Goal: Check status: Check status

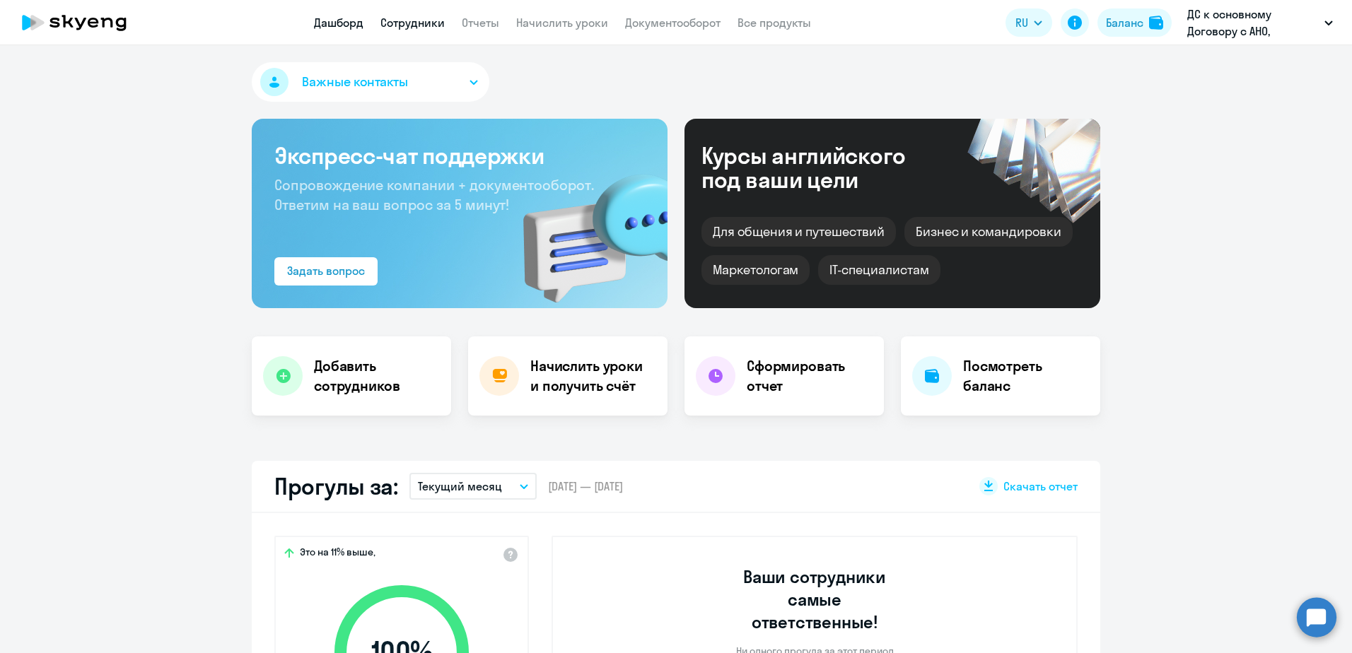
click at [430, 26] on link "Сотрудники" at bounding box center [412, 23] width 64 height 14
select select "30"
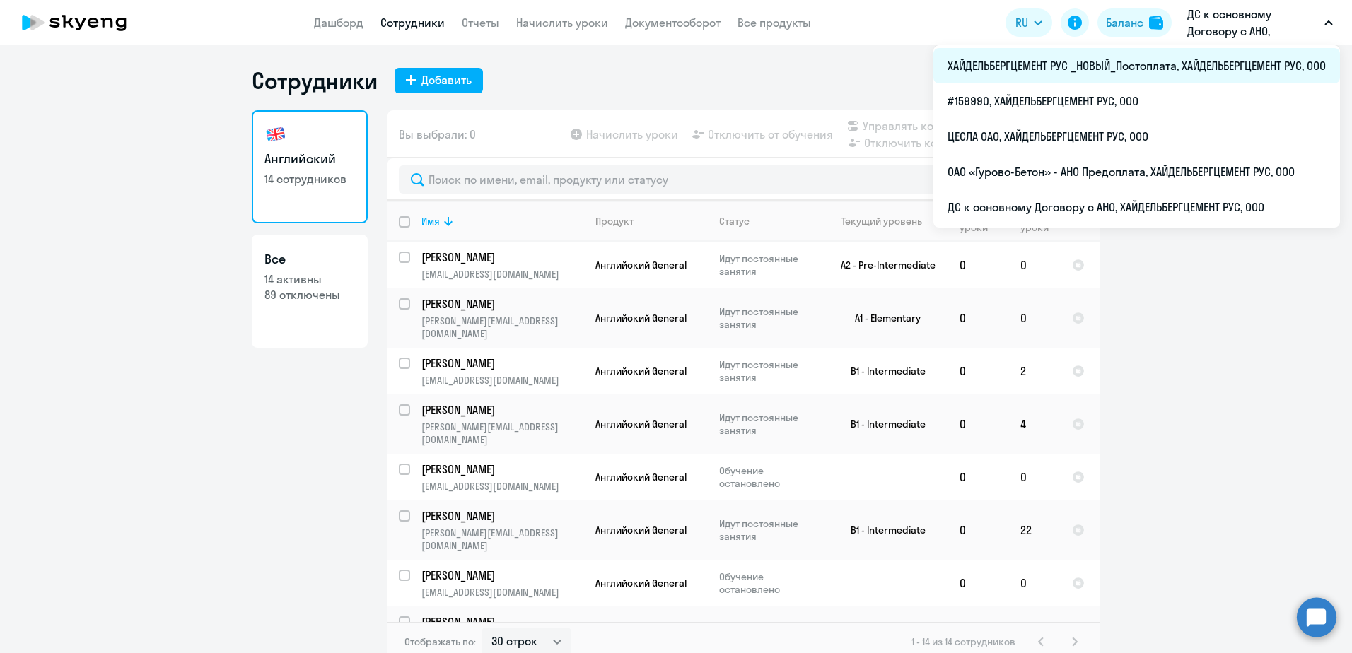
click at [1201, 55] on li "ХАЙДЕЛЬБЕРГЦЕМЕНТ РУС _НОВЫЙ_Постоплата, ХАЙДЕЛЬБЕРГЦЕМЕНТ РУС, ООО" at bounding box center [1136, 65] width 407 height 35
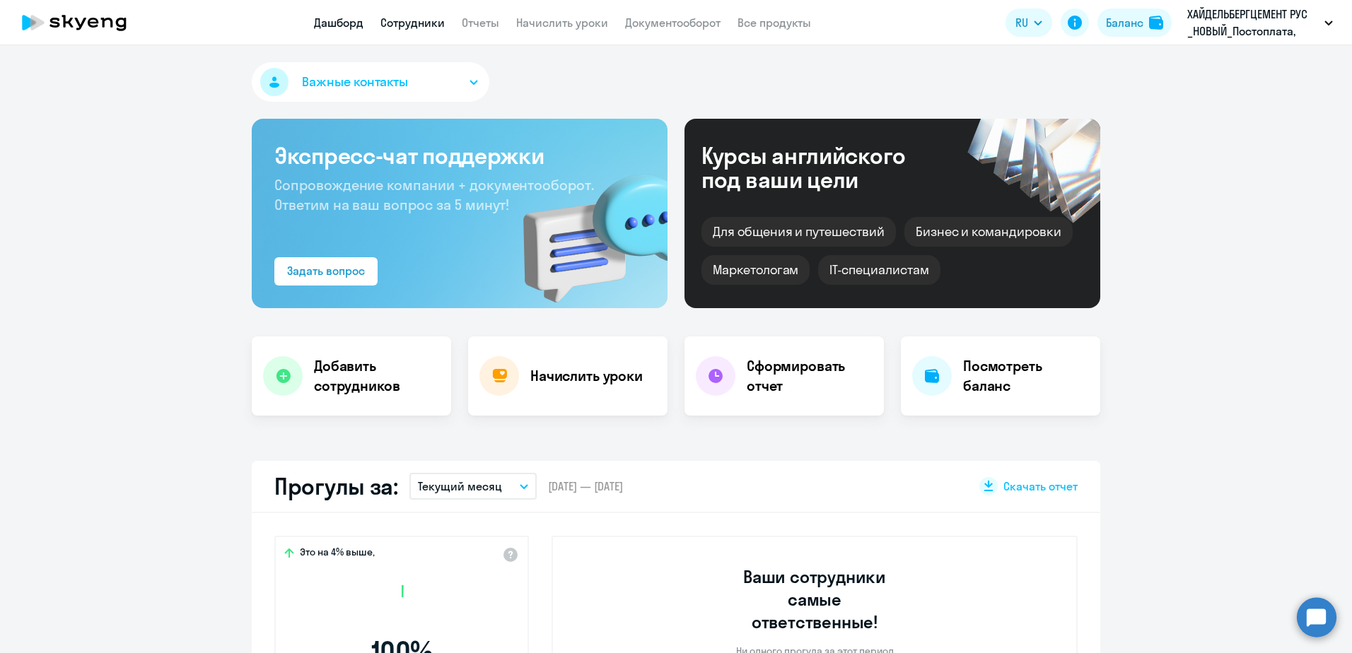
click at [419, 19] on link "Сотрудники" at bounding box center [412, 23] width 64 height 14
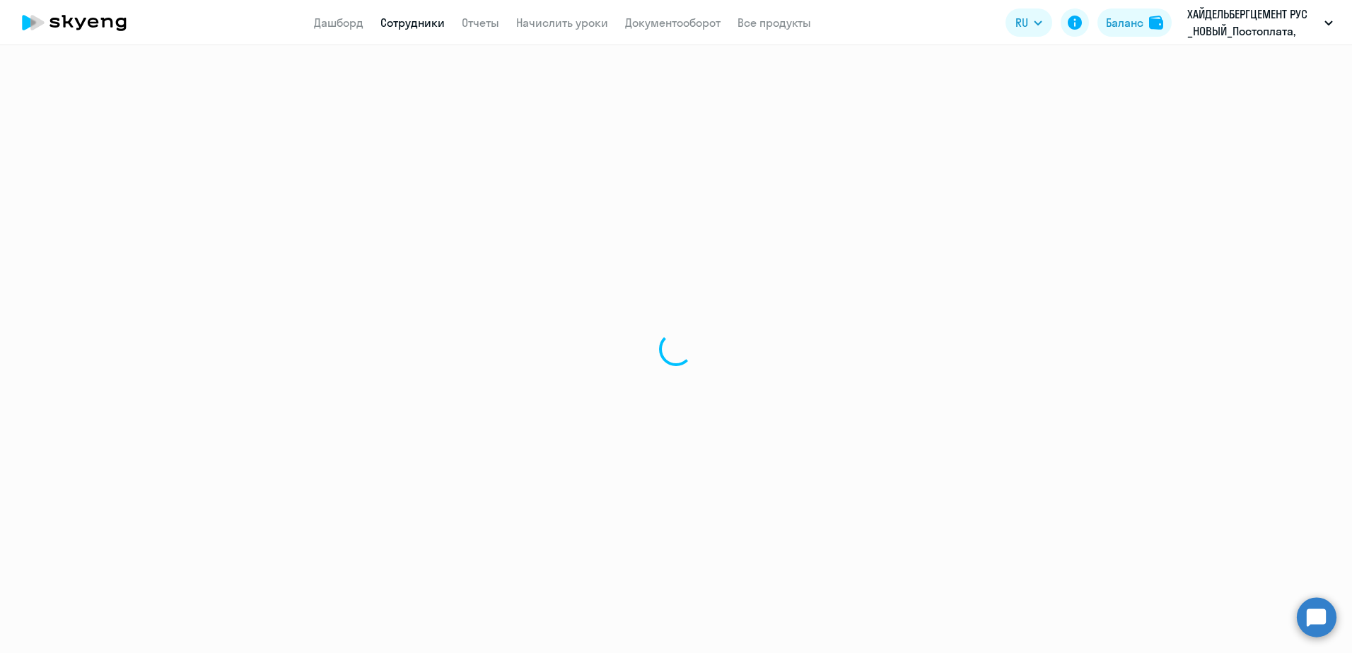
select select "30"
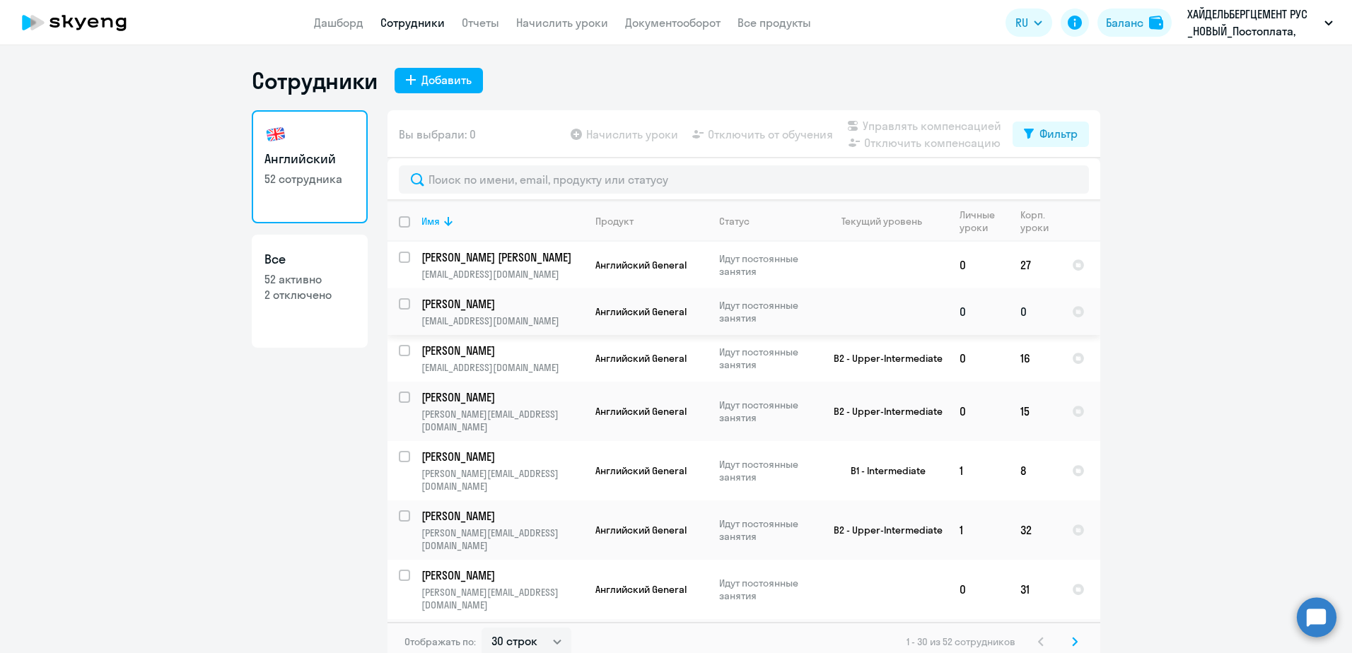
click at [782, 293] on td "Идут постоянные занятия" at bounding box center [762, 311] width 109 height 47
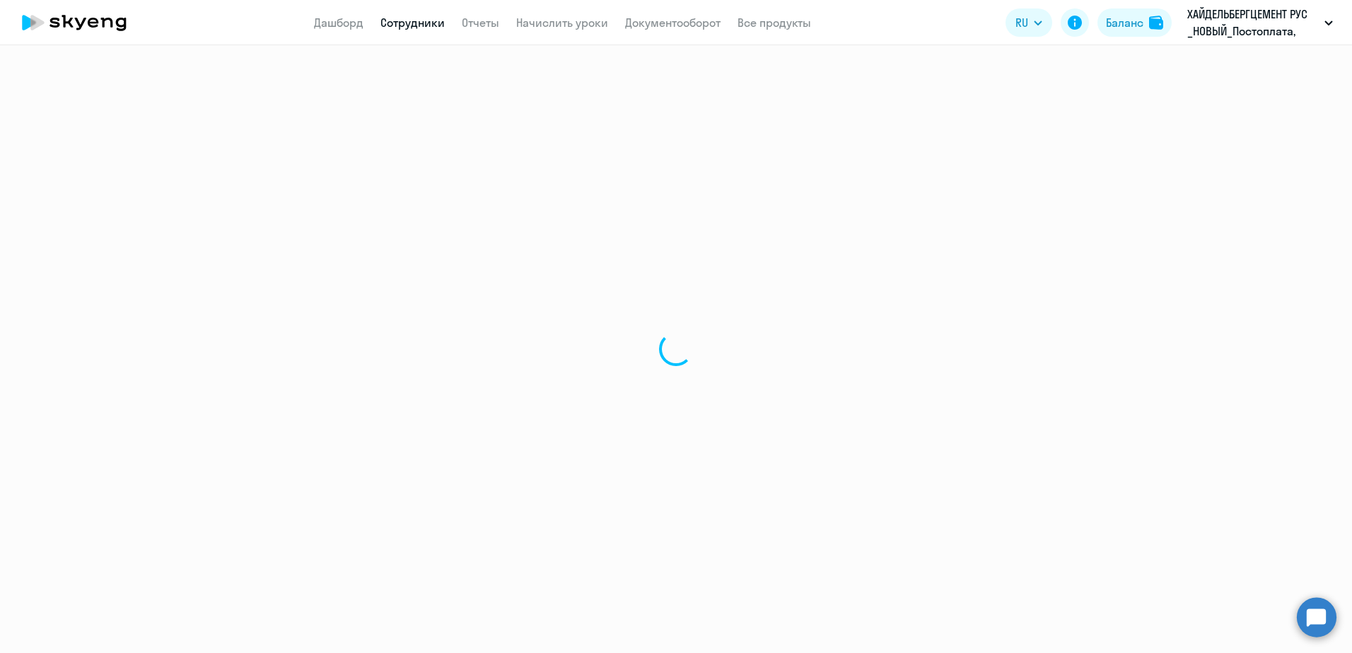
select select "english"
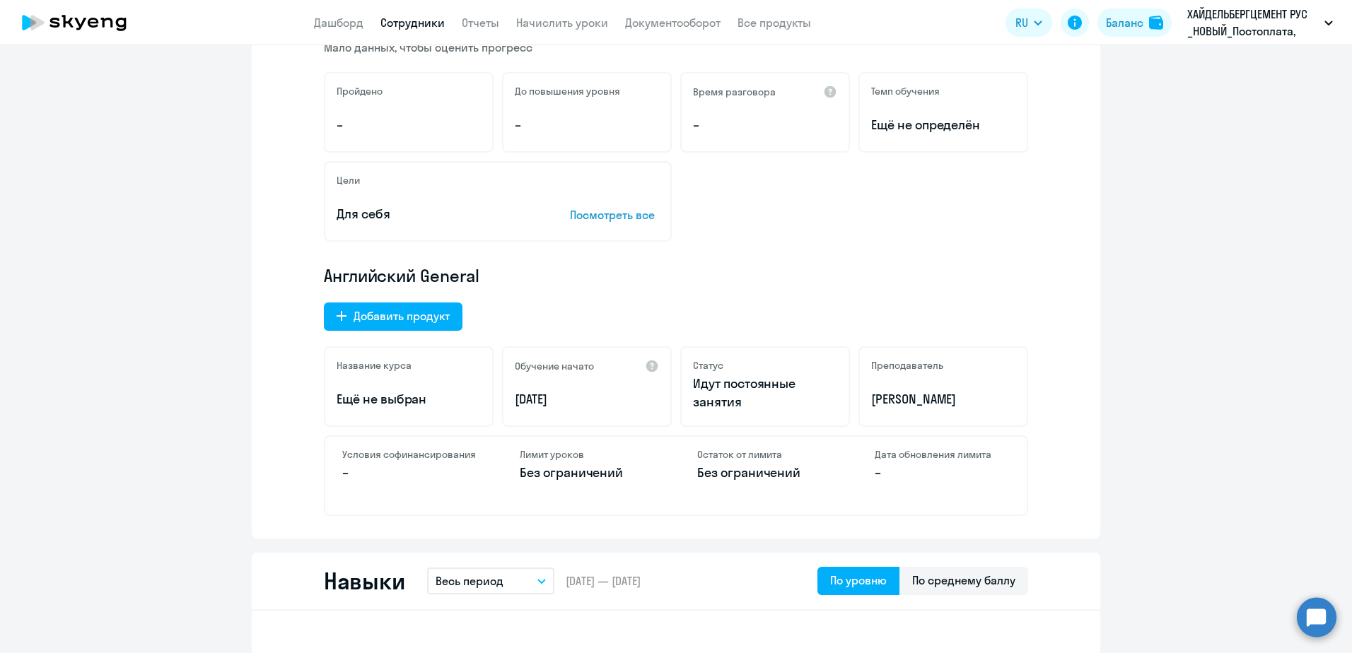
scroll to position [283, 0]
